Goal: Task Accomplishment & Management: Use online tool/utility

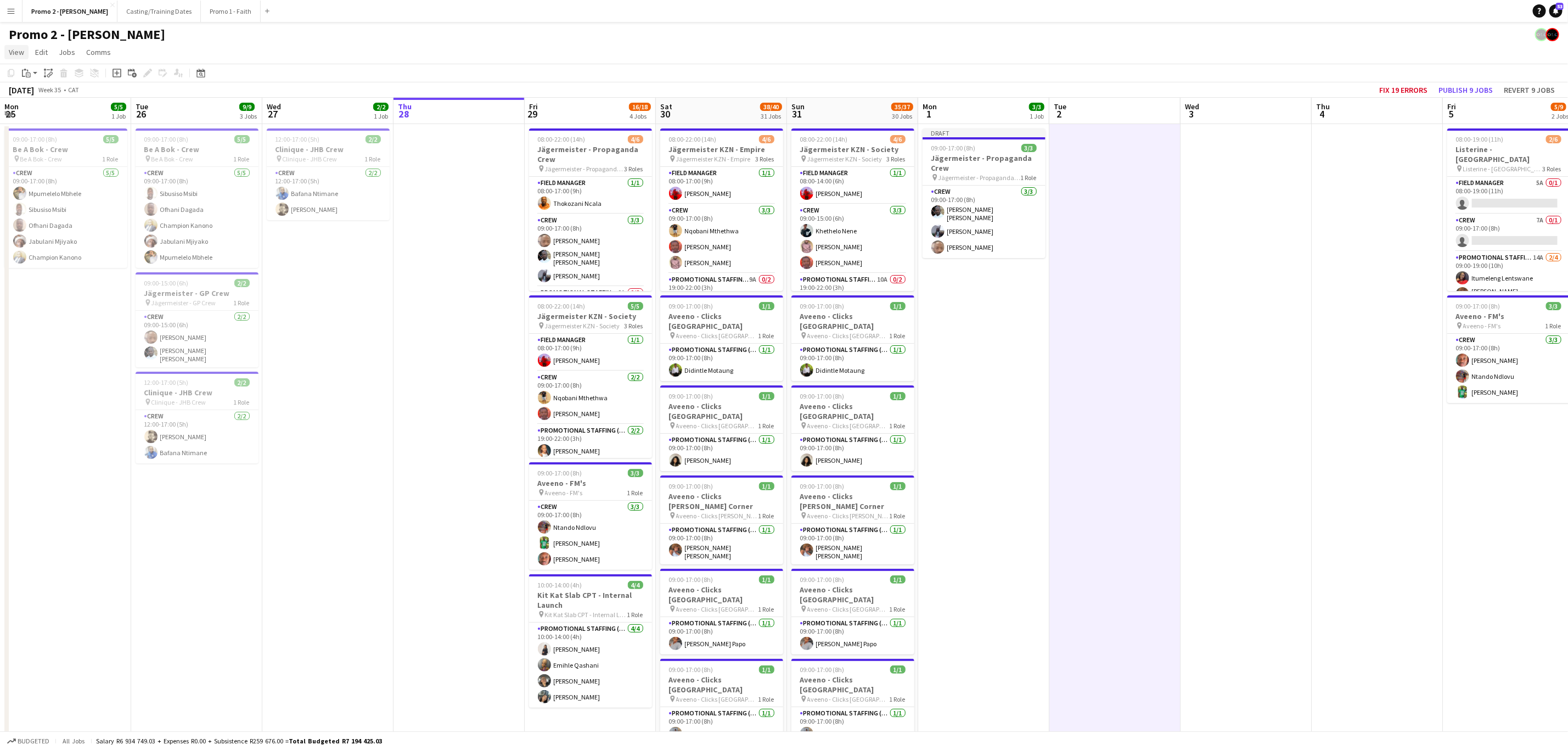
scroll to position [0, 249]
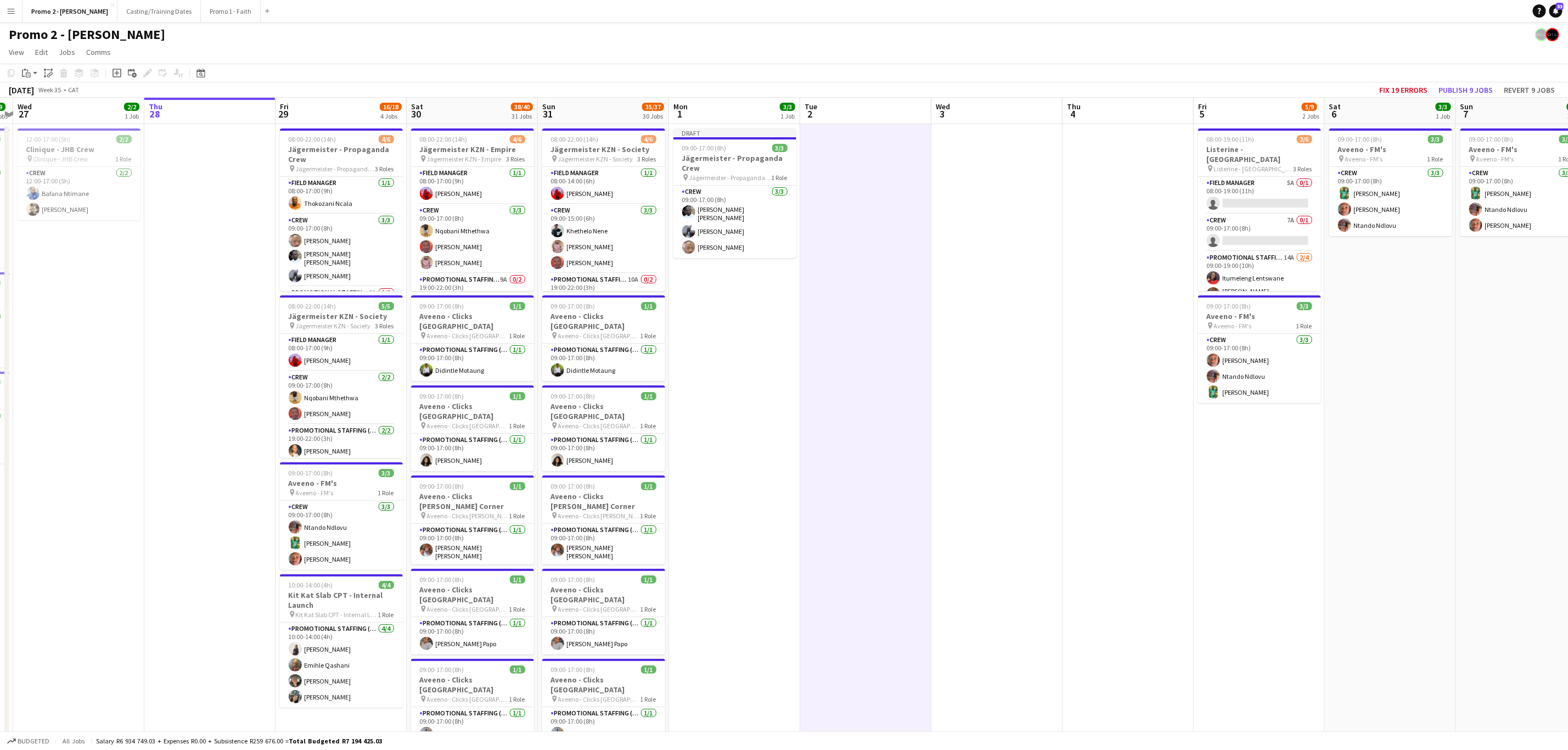
click at [12, 9] on app-icon "Menu" at bounding box center [11, 11] width 9 height 9
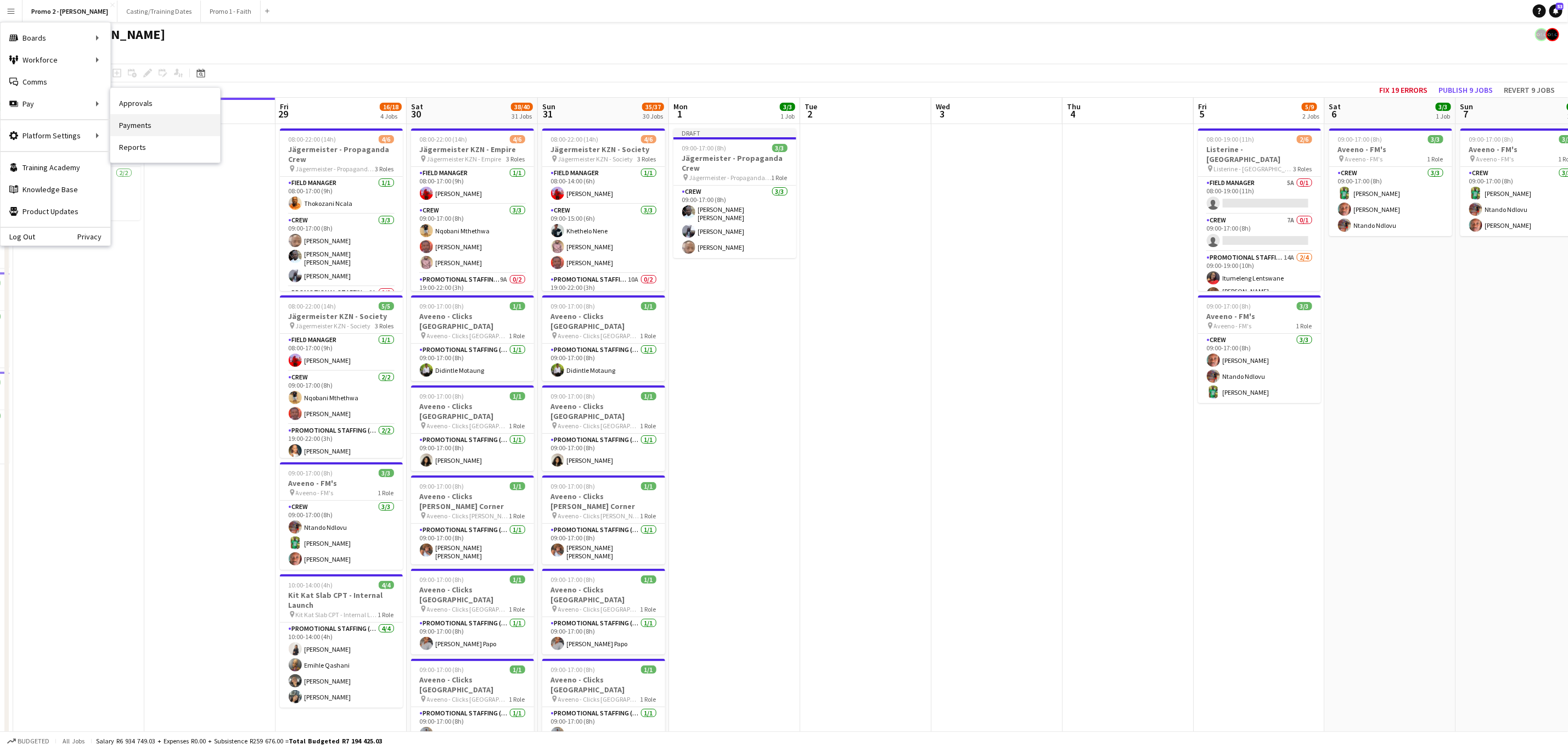
click at [147, 127] on link "Payments" at bounding box center [165, 125] width 110 height 22
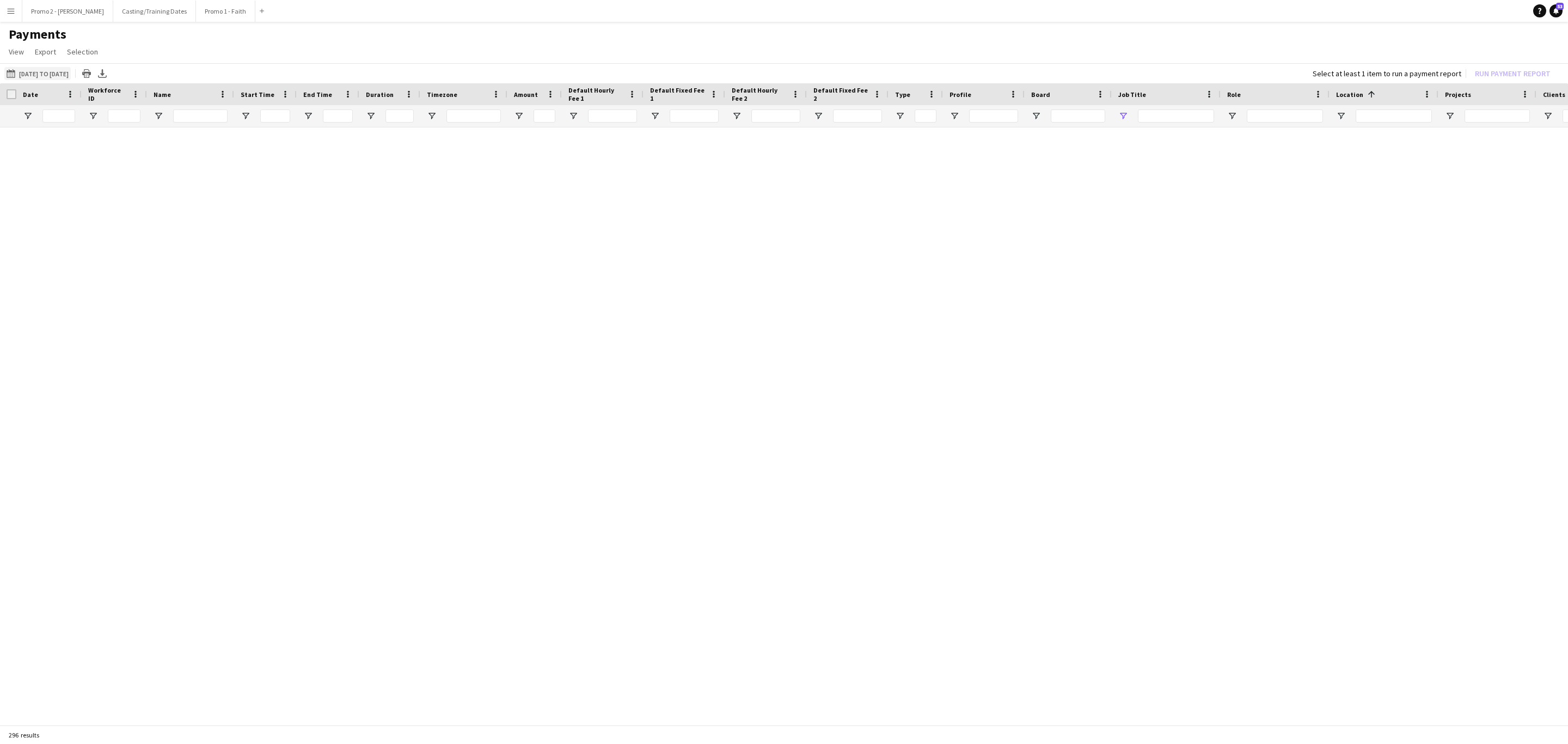
type input "***"
click at [31, 77] on button "[DATE] to [DATE] [DATE] to [DATE]" at bounding box center [38, 74] width 66 height 13
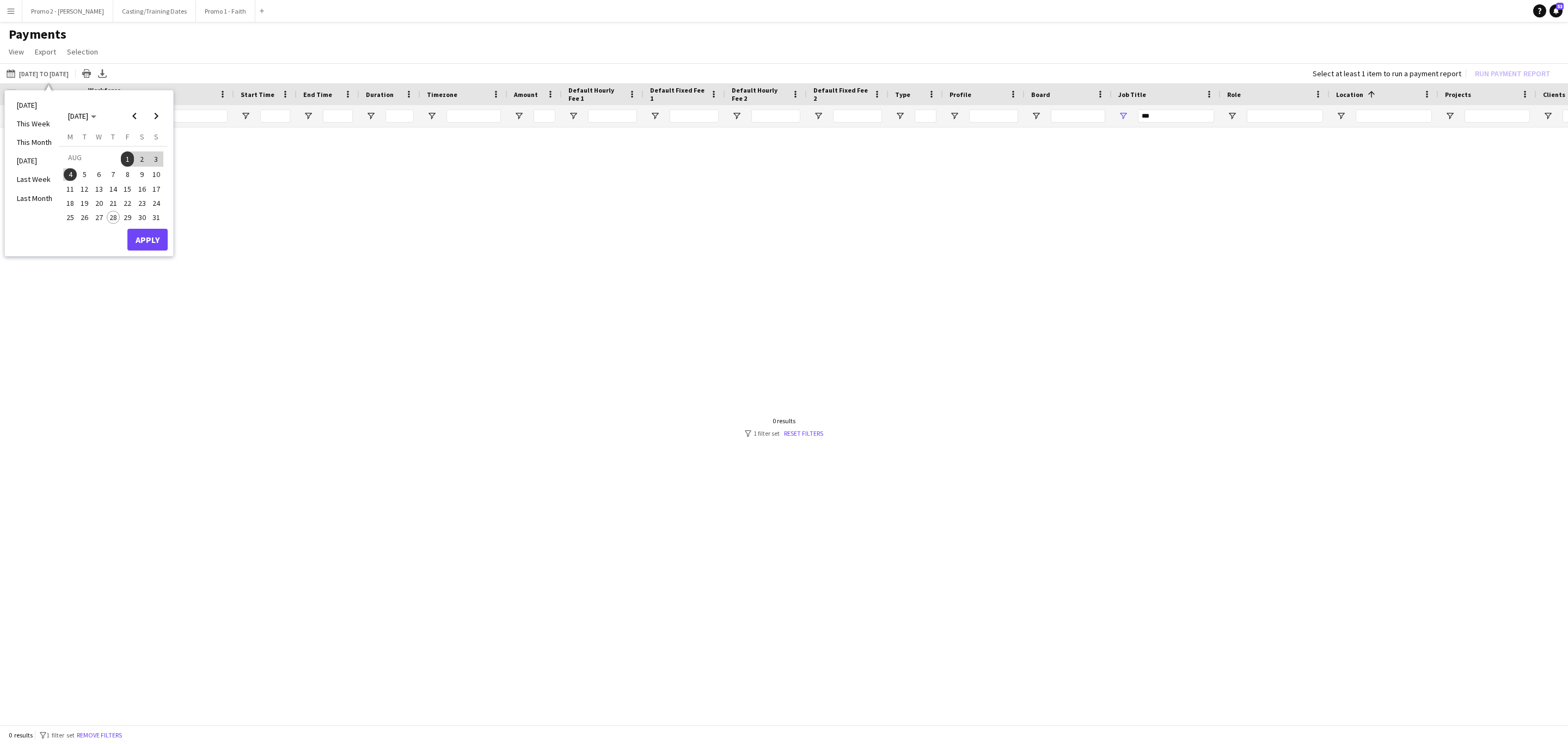
click at [127, 157] on span "1" at bounding box center [127, 159] width 13 height 15
click at [156, 214] on span "31" at bounding box center [156, 217] width 13 height 13
click at [129, 189] on span "15" at bounding box center [127, 189] width 13 height 13
click at [126, 163] on span "1" at bounding box center [127, 159] width 13 height 15
click at [126, 189] on span "15" at bounding box center [127, 189] width 13 height 13
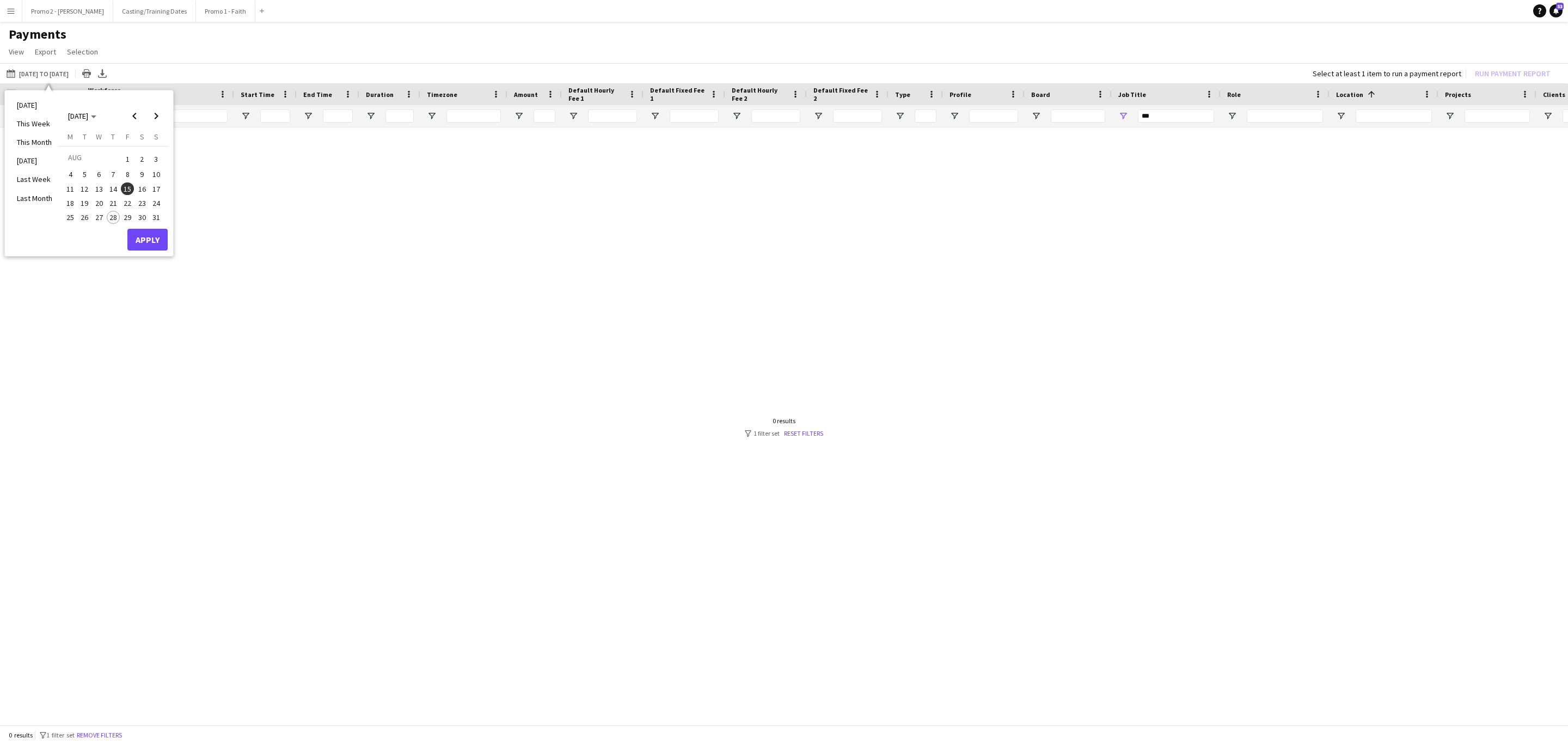
click at [123, 152] on span "1" at bounding box center [127, 159] width 13 height 15
click at [126, 191] on span "15" at bounding box center [127, 189] width 13 height 13
click at [143, 238] on button "Apply" at bounding box center [147, 240] width 40 height 22
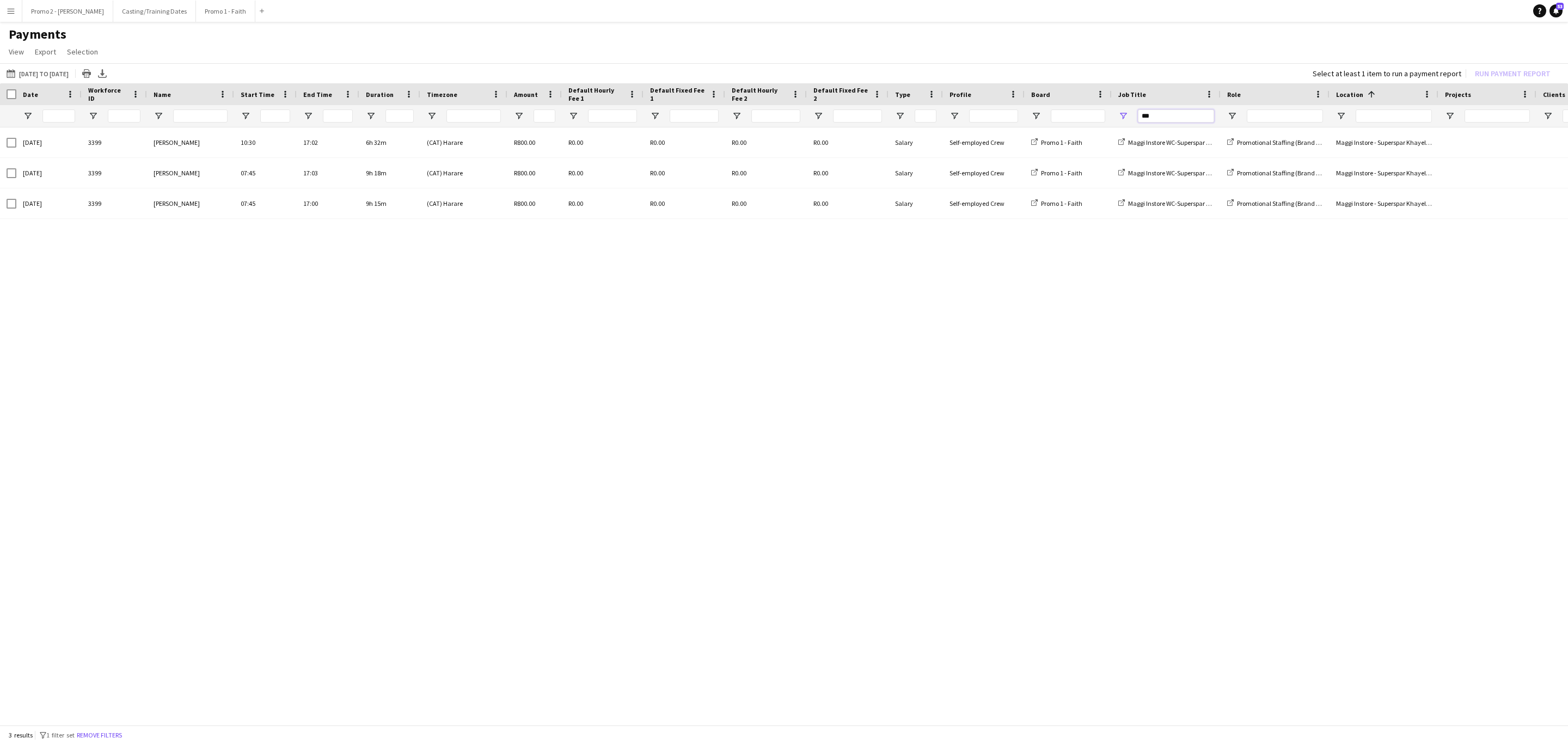
click at [1171, 118] on input "***" at bounding box center [1176, 116] width 77 height 13
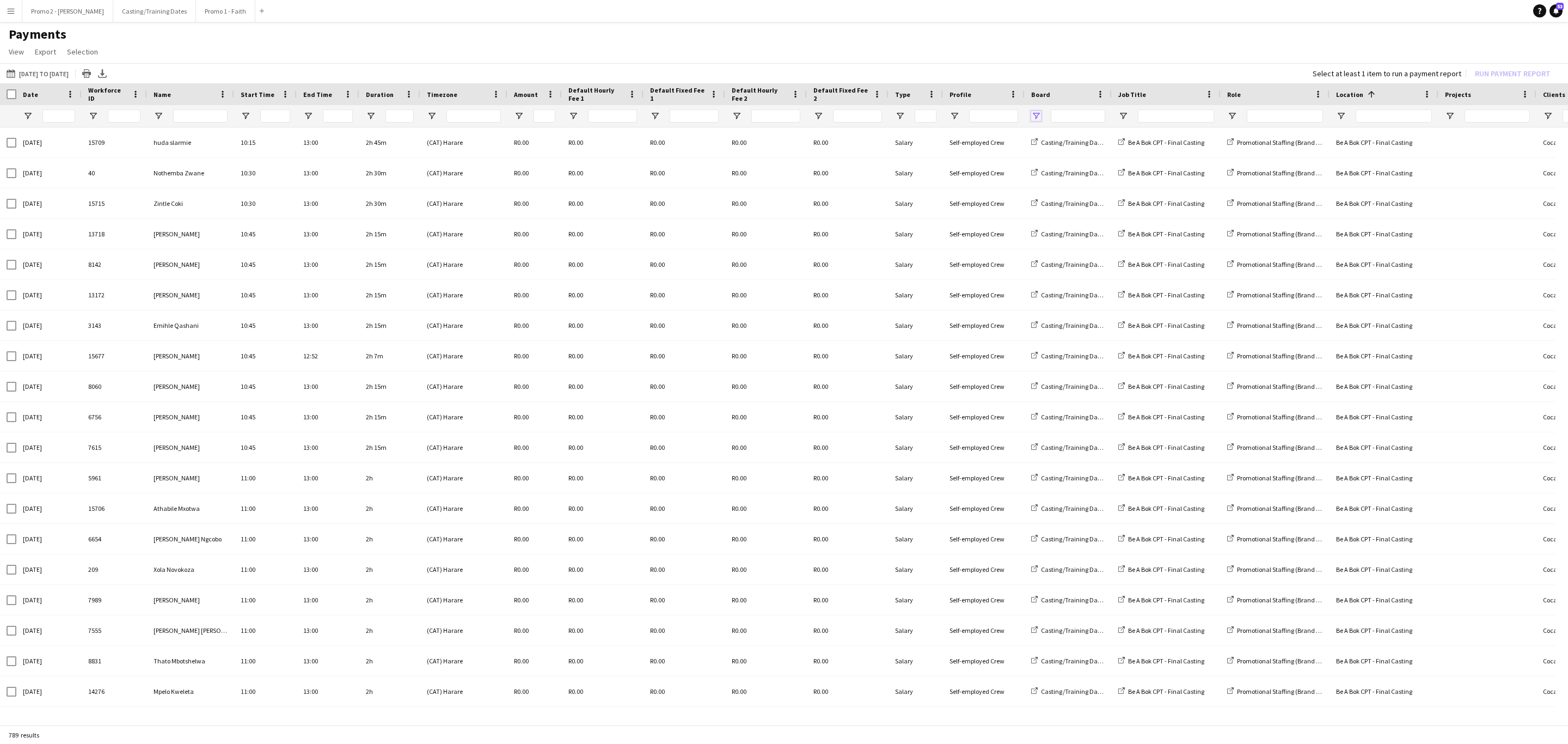
click at [1039, 116] on span "Open Filter Menu" at bounding box center [1036, 116] width 10 height 10
type input "**********"
click at [1065, 164] on input "Search filter values" at bounding box center [1083, 161] width 96 height 13
click at [1129, 132] on span "Column Filter" at bounding box center [1130, 136] width 10 height 10
click at [1067, 159] on input "Search filter values" at bounding box center [1083, 161] width 96 height 13
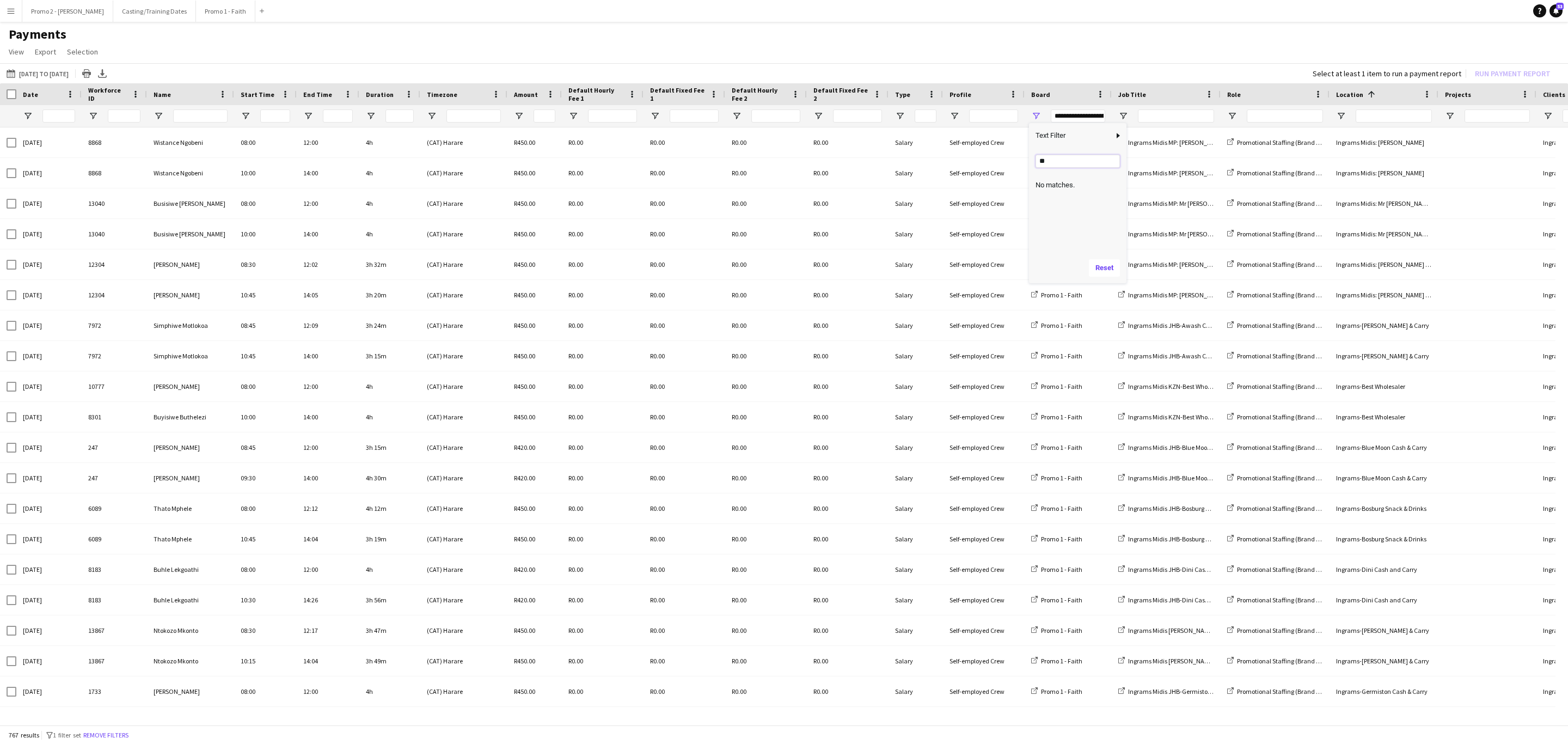
type input "*"
click at [1250, 52] on app-page-menu "View Customise view Customise filters Reset Filters Reset View Reset All Export…" at bounding box center [784, 53] width 1568 height 21
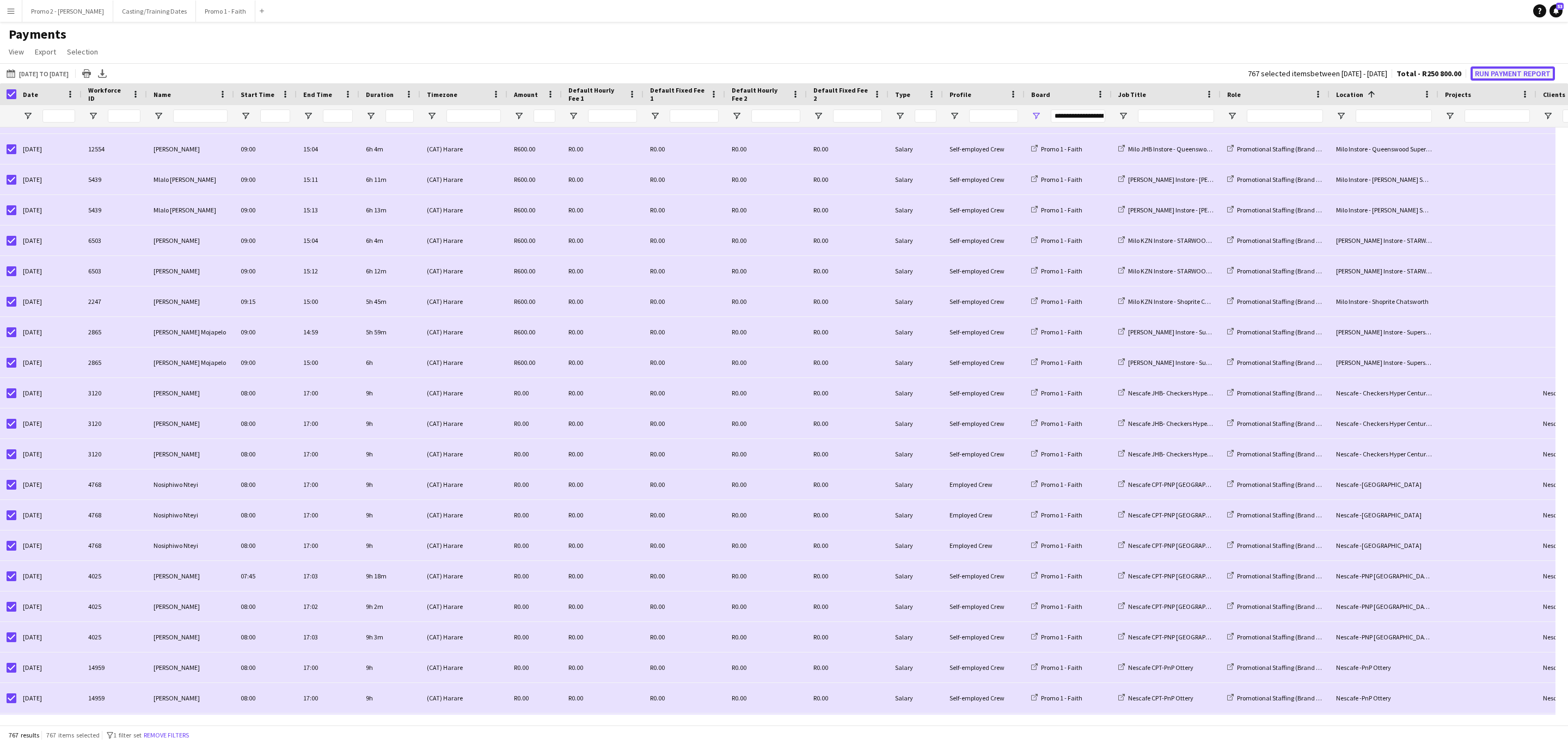
click at [1501, 72] on button "Run Payment Report" at bounding box center [1512, 74] width 84 height 14
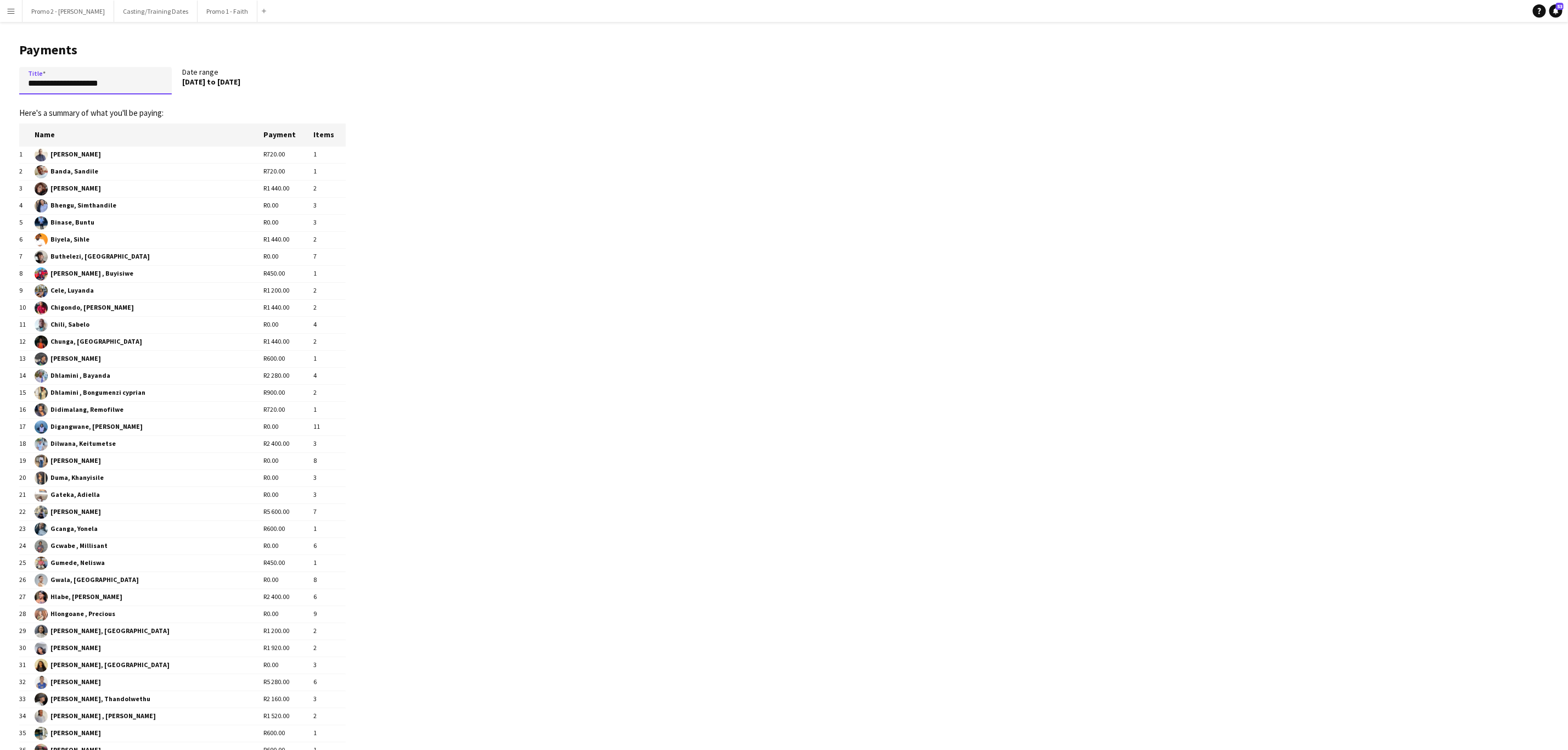
click at [124, 86] on input "**********" at bounding box center [95, 81] width 153 height 28
type input "**********"
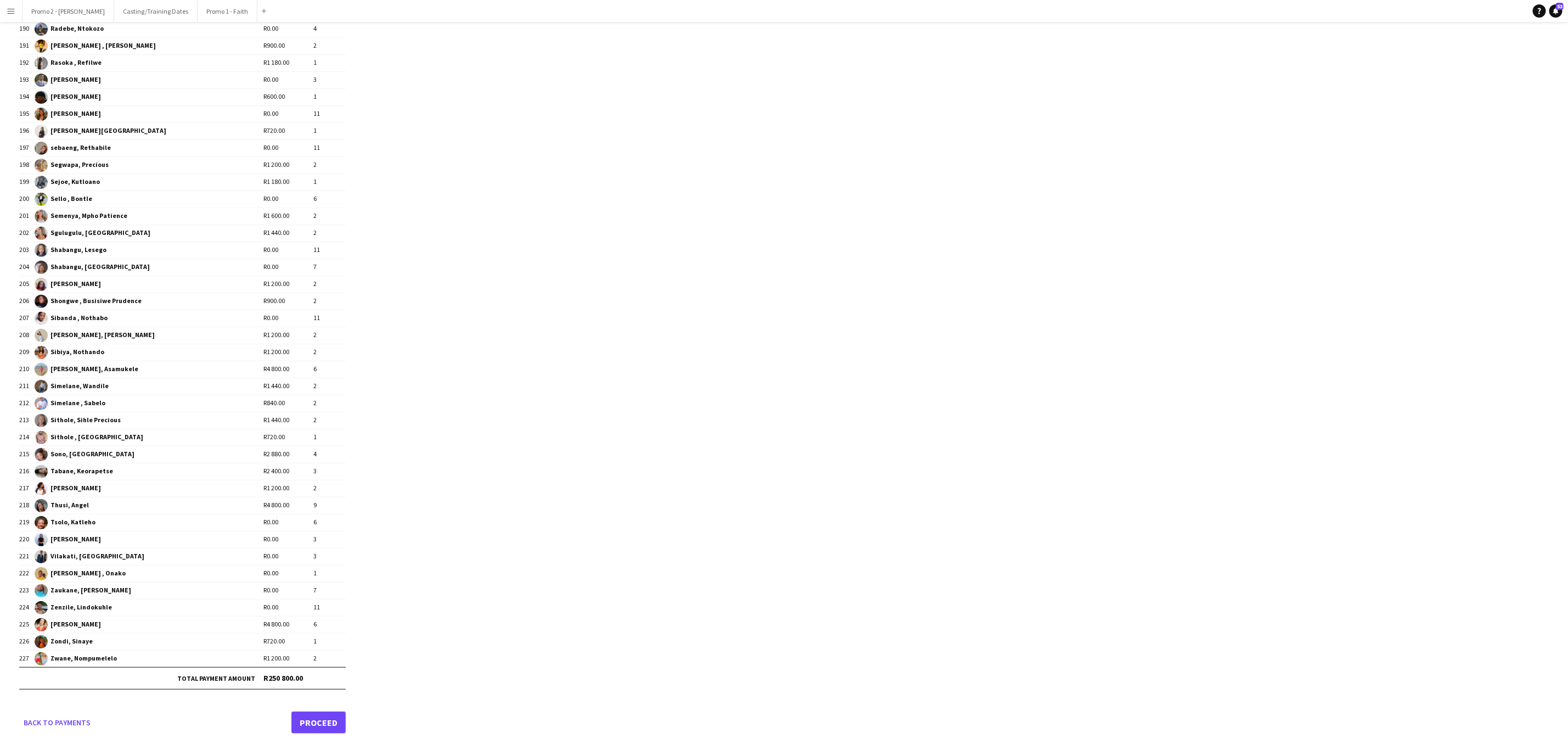
click at [322, 722] on link "Proceed" at bounding box center [318, 722] width 55 height 22
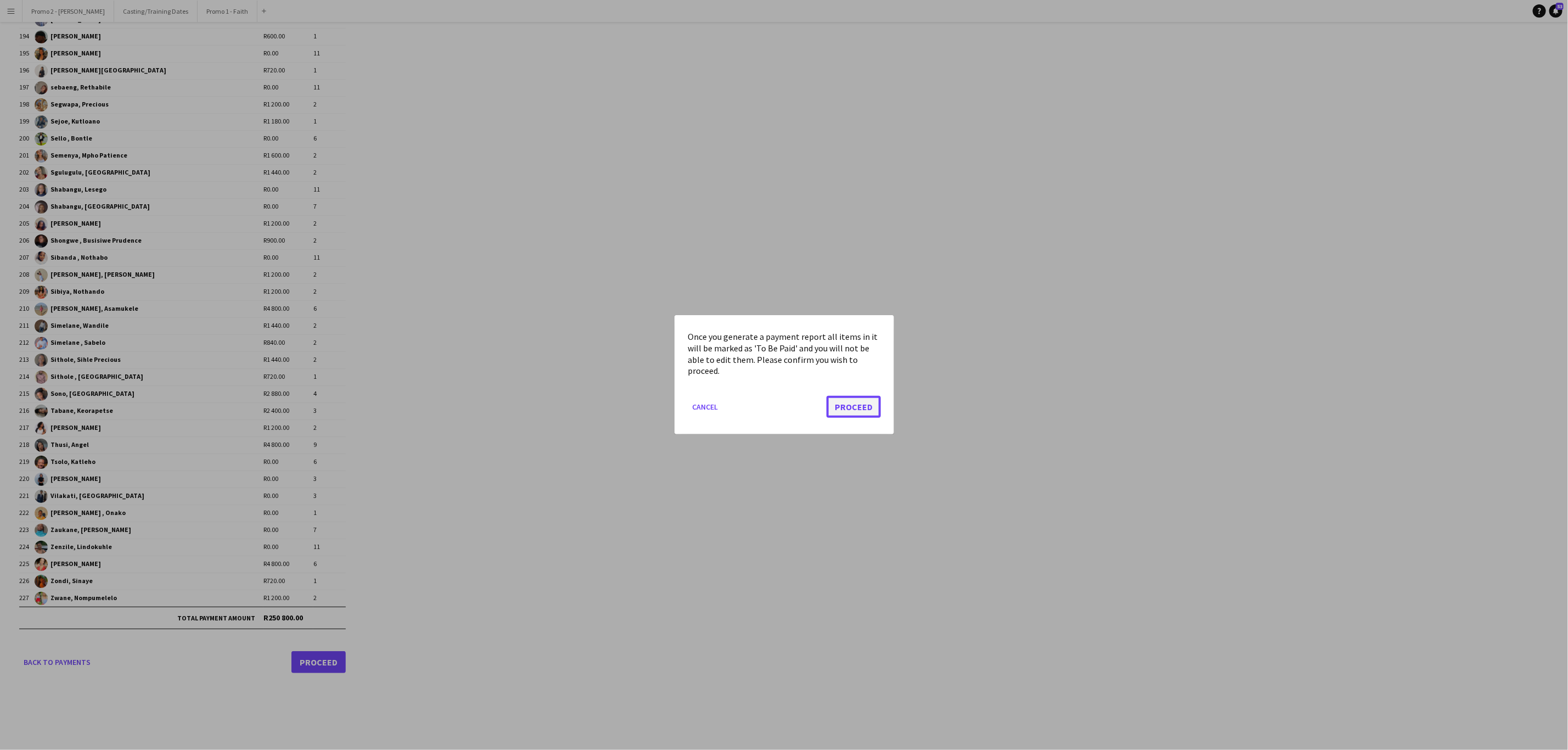
click at [847, 409] on button "Proceed" at bounding box center [854, 407] width 55 height 22
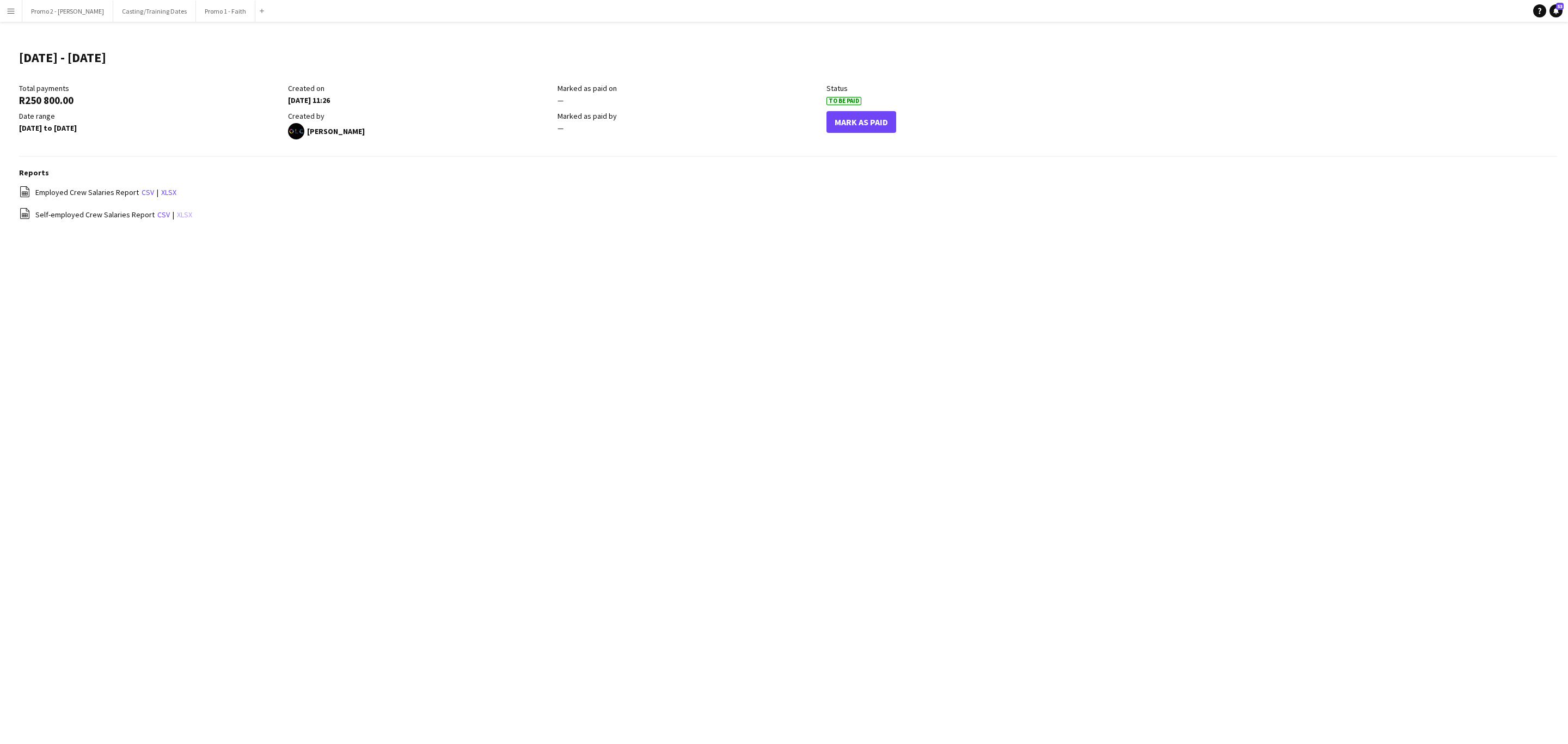
click at [178, 215] on link "xlsx" at bounding box center [184, 215] width 15 height 10
click at [167, 194] on link "xlsx" at bounding box center [168, 192] width 15 height 10
